Goal: Task Accomplishment & Management: Manage account settings

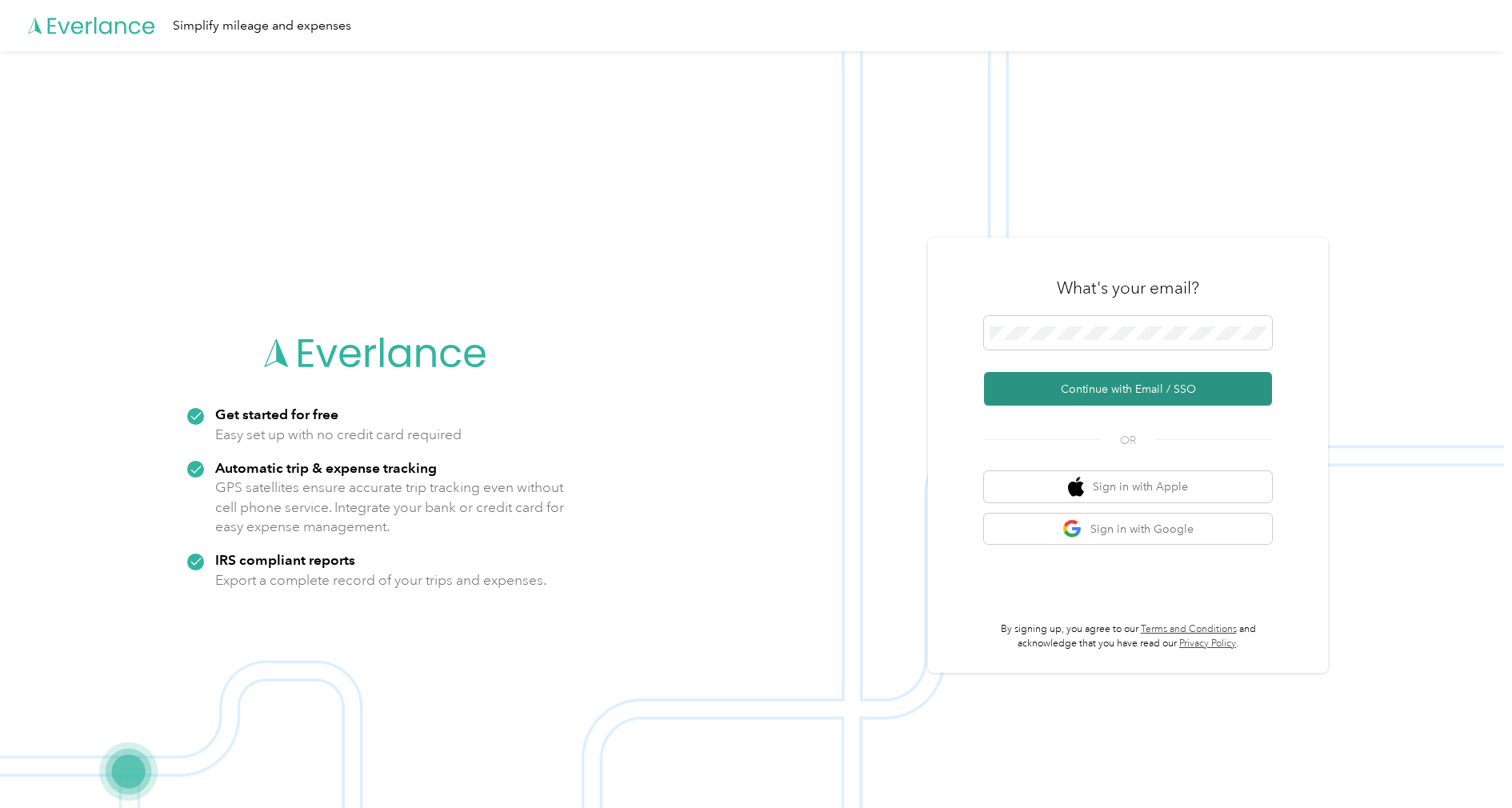
click at [1101, 380] on button "Continue with Email / SSO" at bounding box center [1128, 389] width 288 height 34
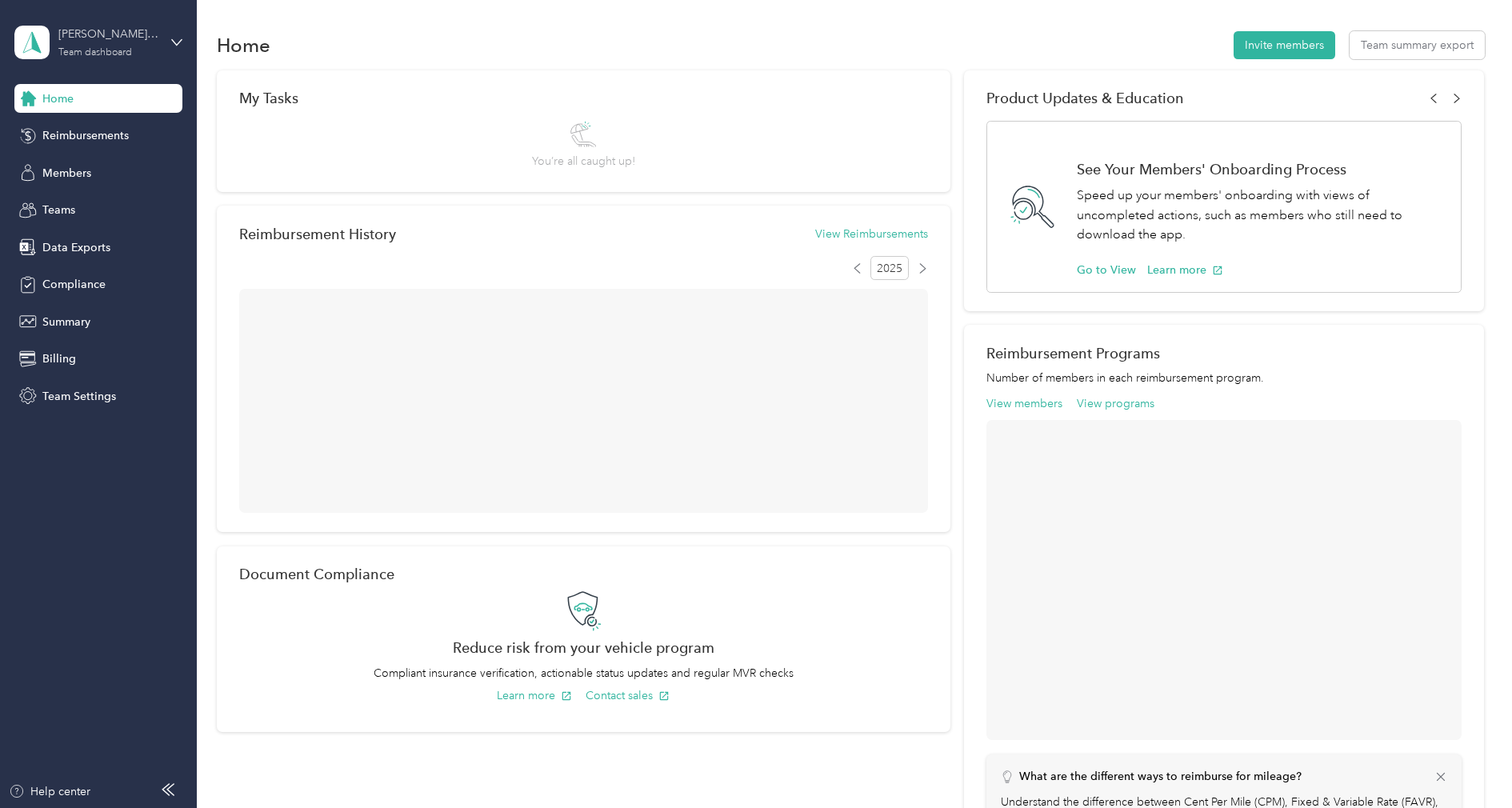
click at [106, 40] on div "[PERSON_NAME] - Apple/Inmar" at bounding box center [108, 34] width 100 height 17
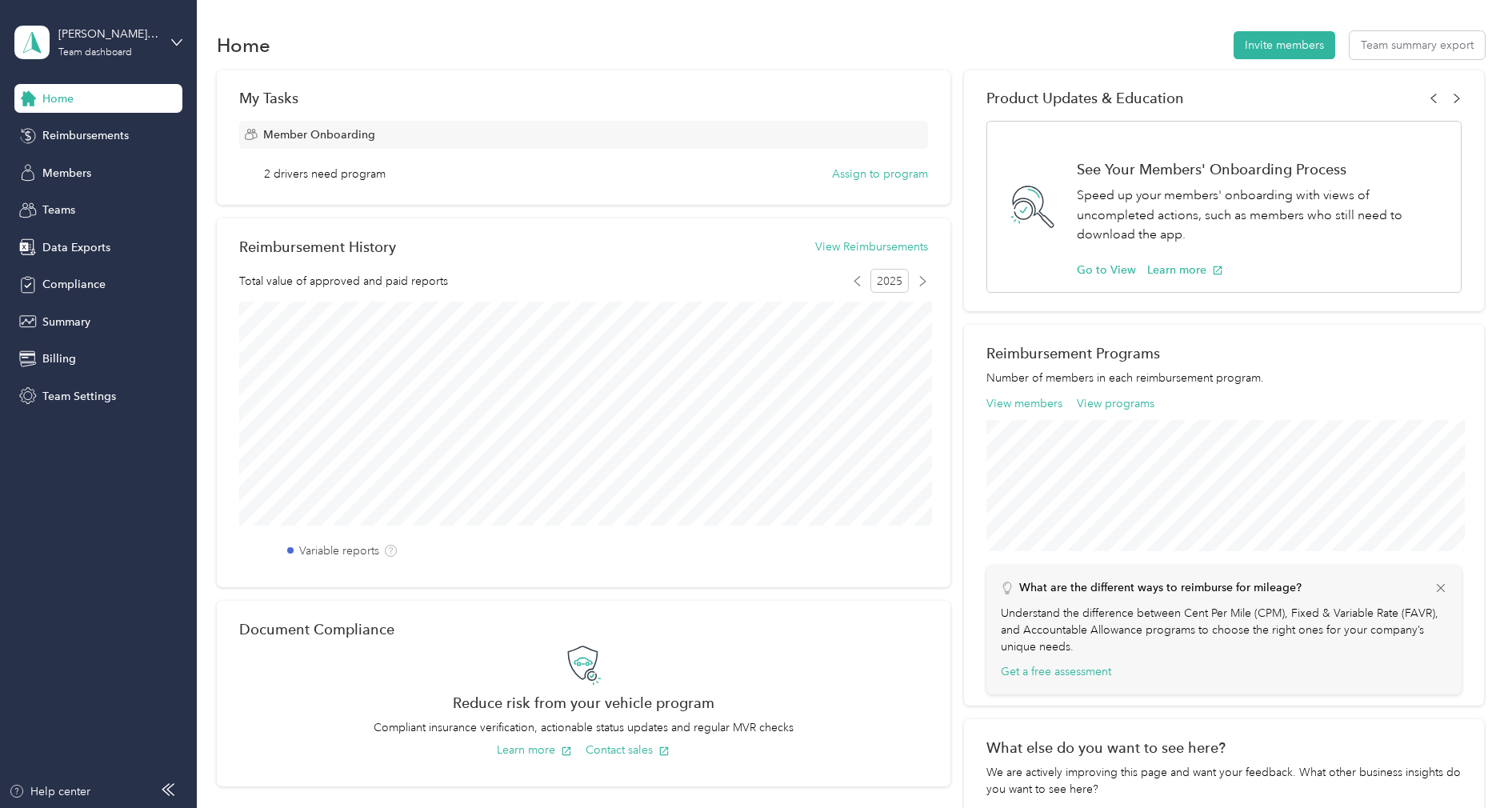
click at [81, 207] on div "Log out" at bounding box center [59, 205] width 62 height 17
